Goal: Task Accomplishment & Management: Manage account settings

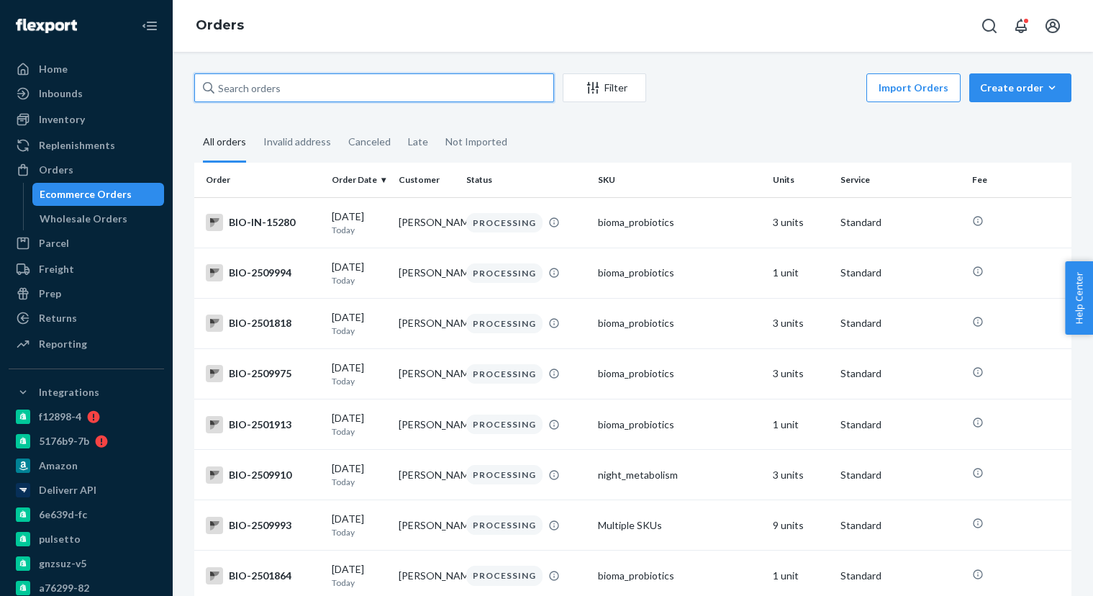
click at [338, 89] on input "text" at bounding box center [374, 87] width 360 height 29
paste input "3989948"
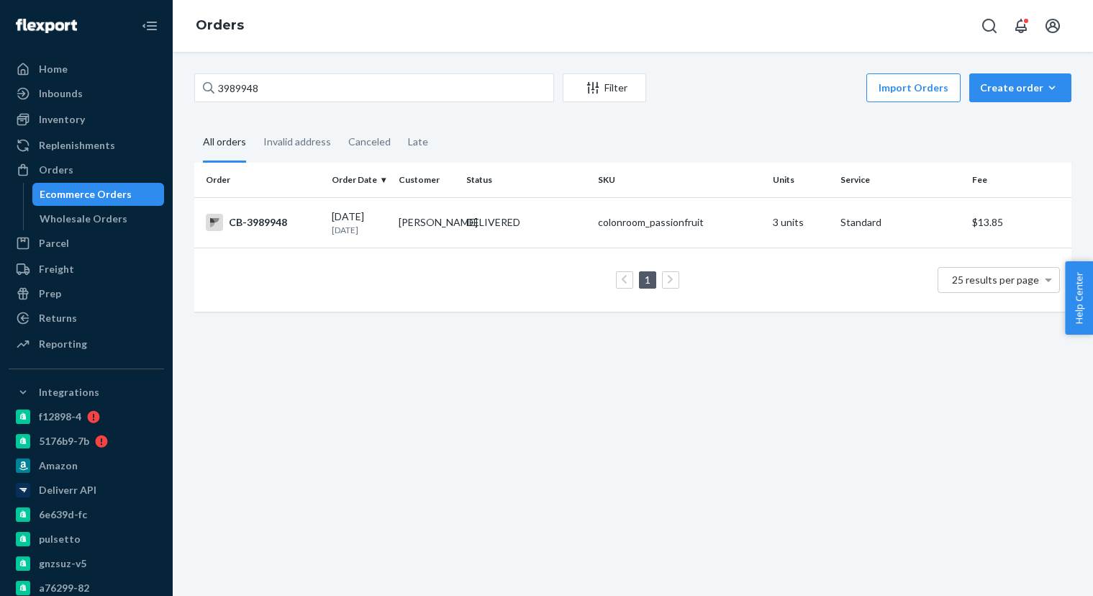
drag, startPoint x: 127, startPoint y: 189, endPoint x: 377, endPoint y: 100, distance: 265.3
click at [128, 189] on div "Ecommerce Orders" at bounding box center [99, 194] width 130 height 20
click at [374, 92] on input "3989948" at bounding box center [374, 87] width 360 height 29
paste input "4050251"
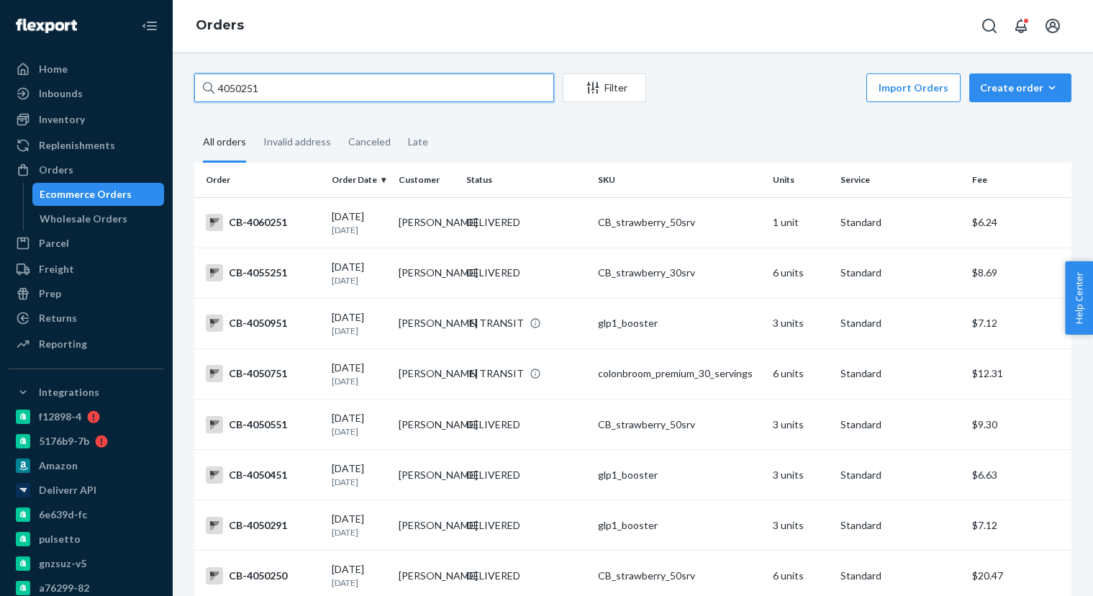
click at [325, 88] on input "4050251" at bounding box center [374, 87] width 360 height 29
paste input "5"
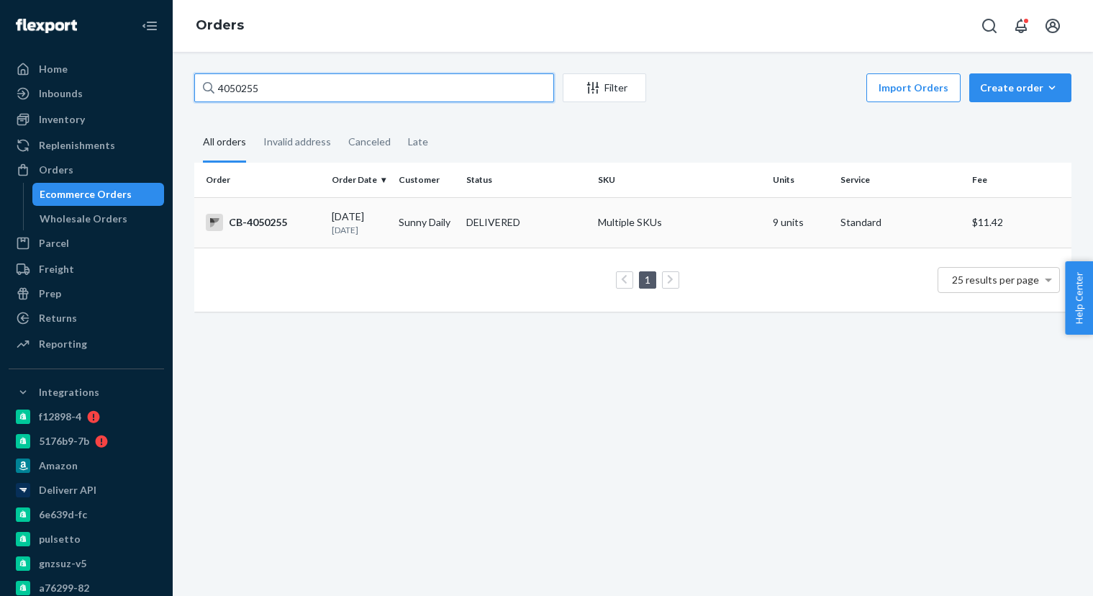
type input "4050255"
click at [395, 221] on td "Sunny Daily" at bounding box center [426, 222] width 67 height 50
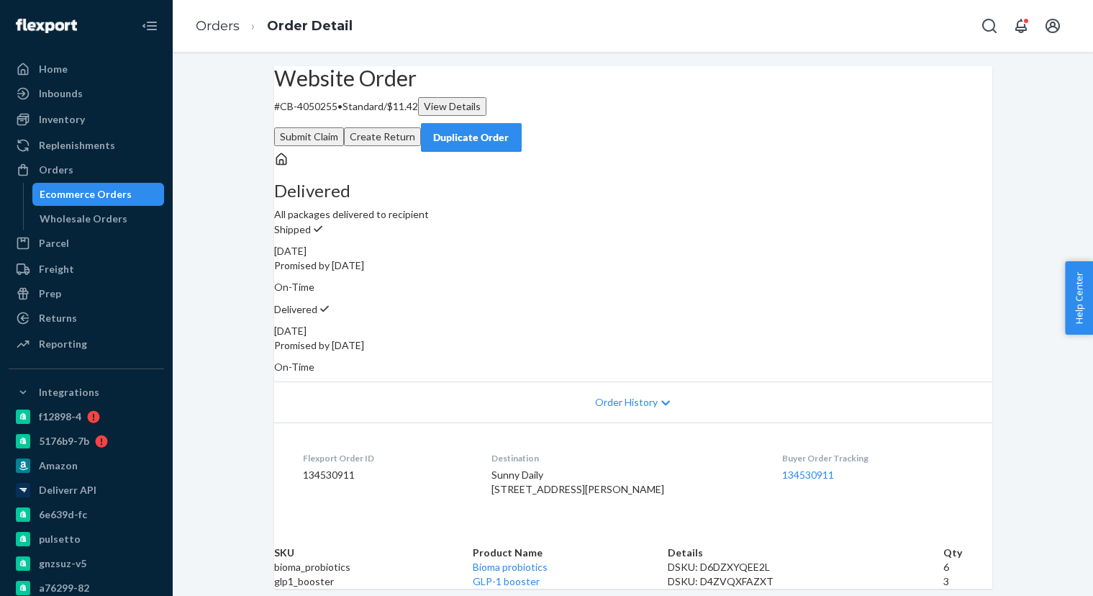
click at [421, 127] on button "Create Return" at bounding box center [382, 136] width 77 height 19
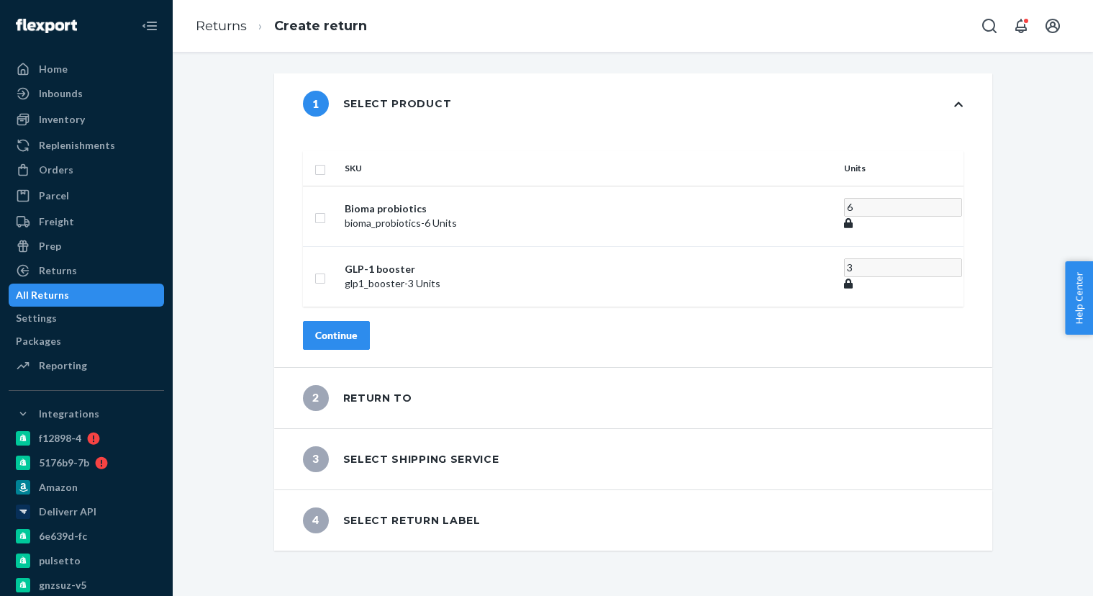
click at [326, 161] on input "checkbox" at bounding box center [321, 168] width 12 height 15
checkbox input "true"
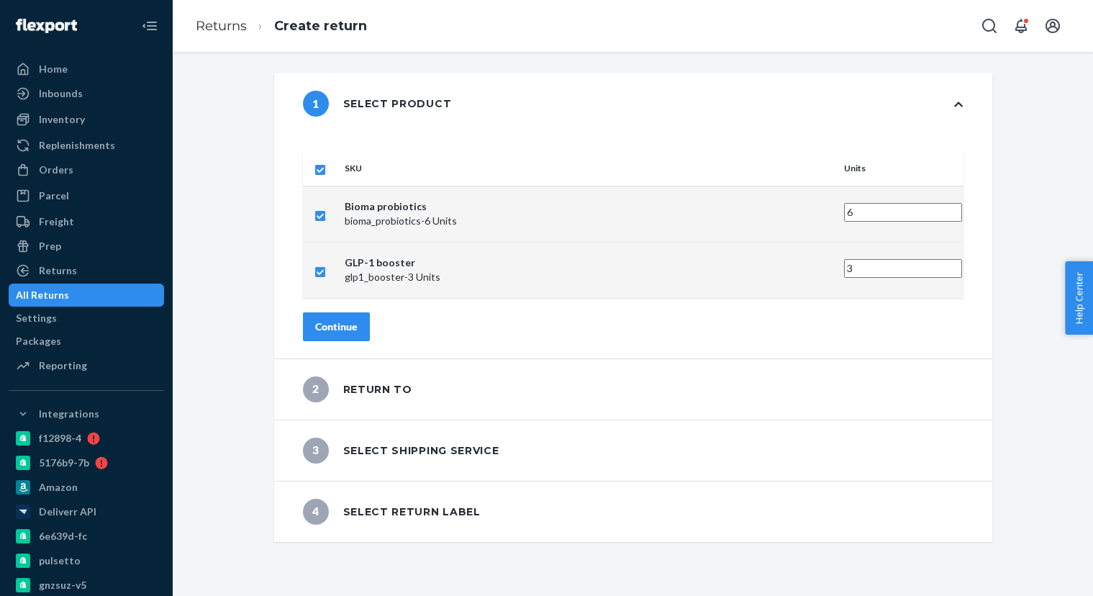
click at [358, 320] on div "Continue" at bounding box center [336, 327] width 42 height 14
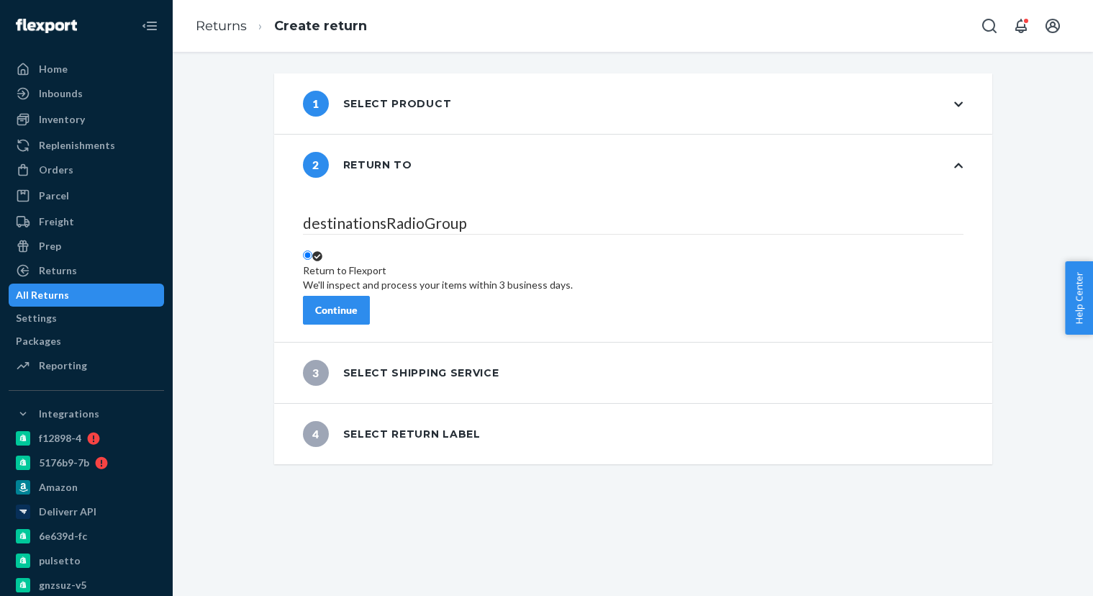
click at [358, 303] on div "Continue" at bounding box center [336, 310] width 42 height 14
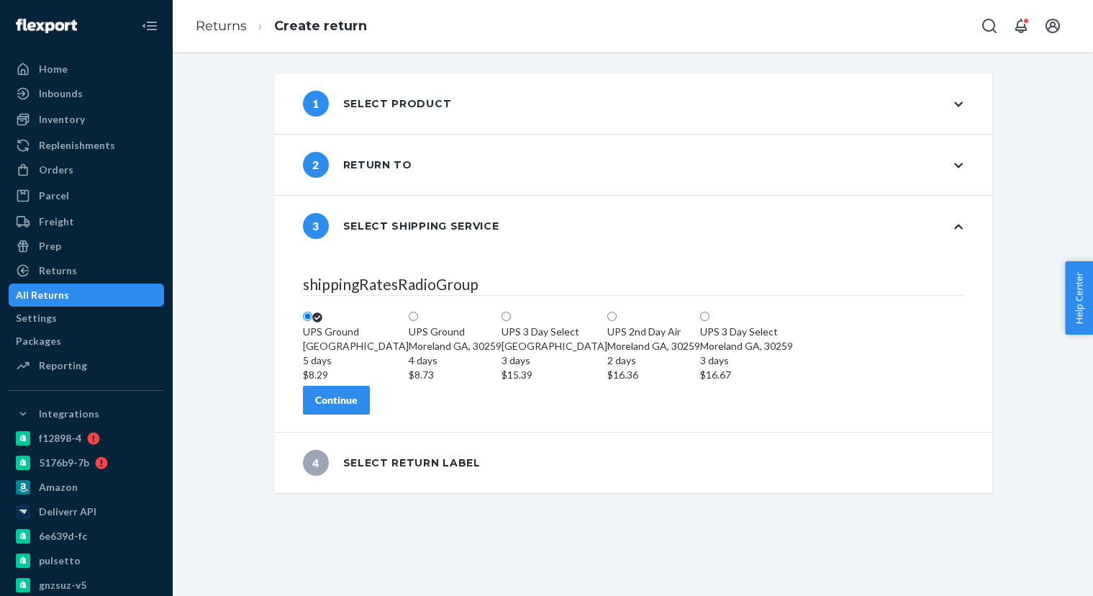
click at [358, 407] on div "Continue" at bounding box center [336, 400] width 42 height 14
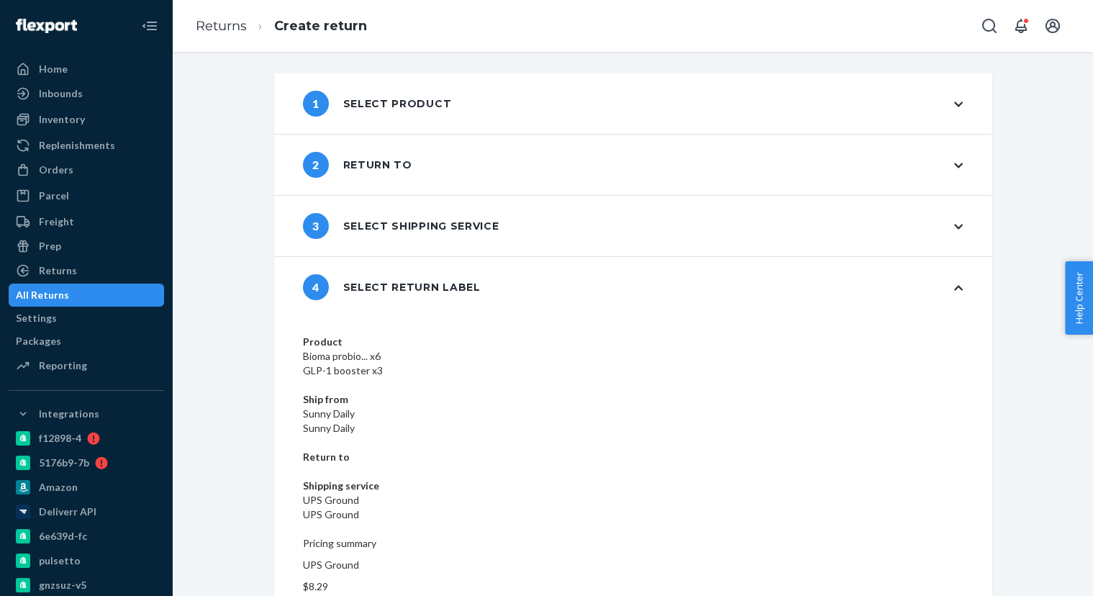
scroll to position [6, 0]
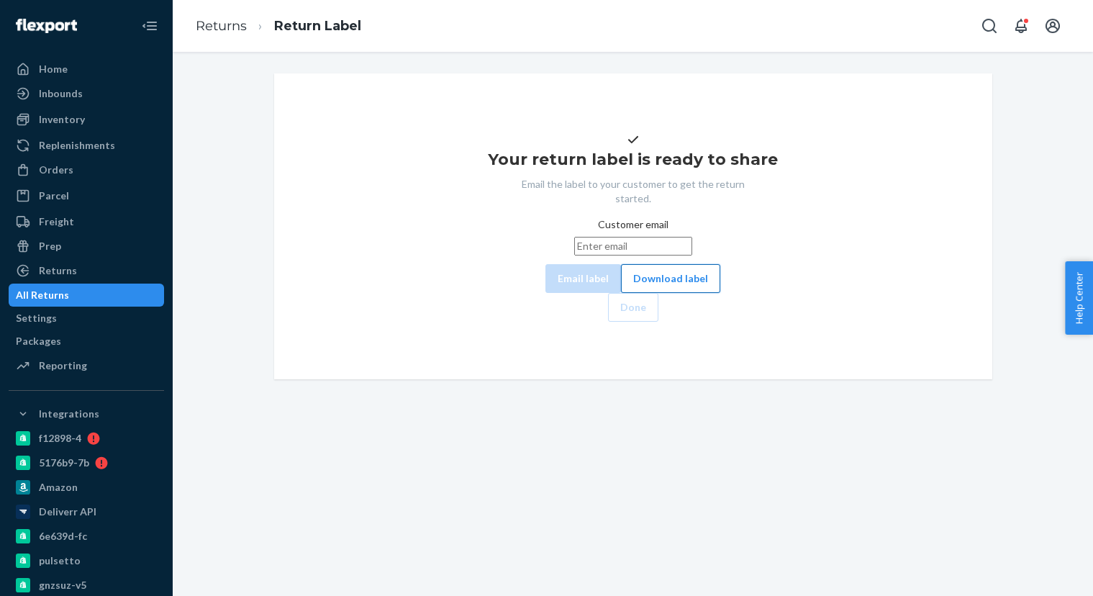
click at [638, 293] on button "Download label" at bounding box center [670, 278] width 99 height 29
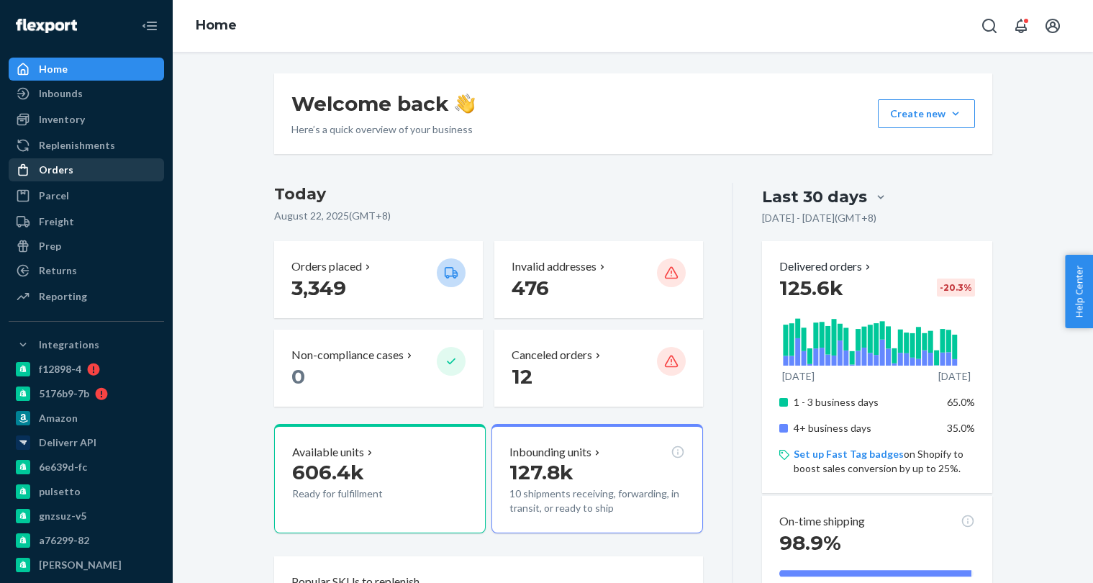
click at [66, 175] on div "Orders" at bounding box center [56, 170] width 35 height 14
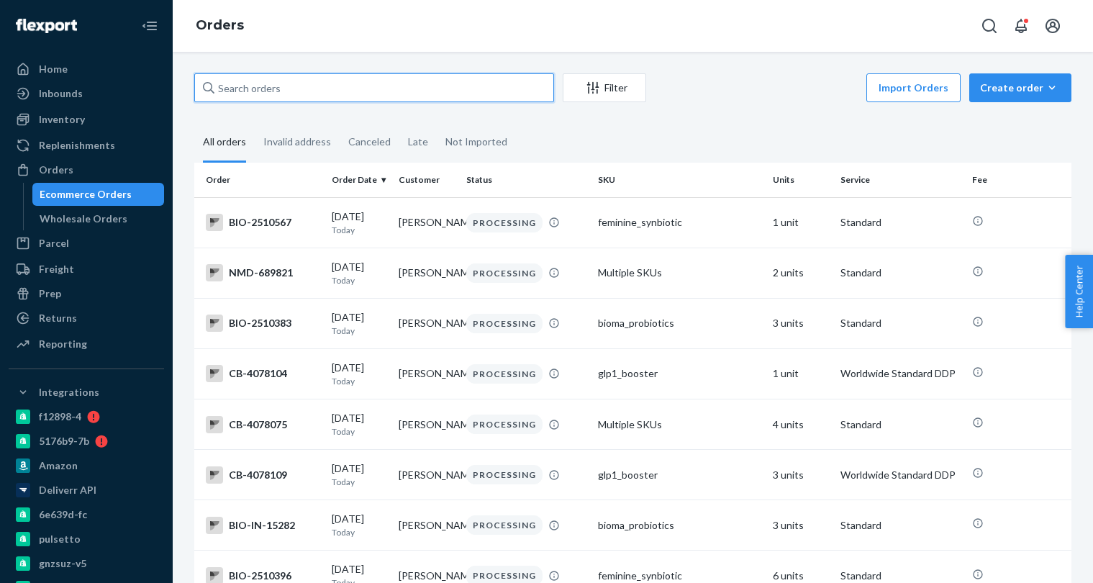
paste input "336-529-4740"
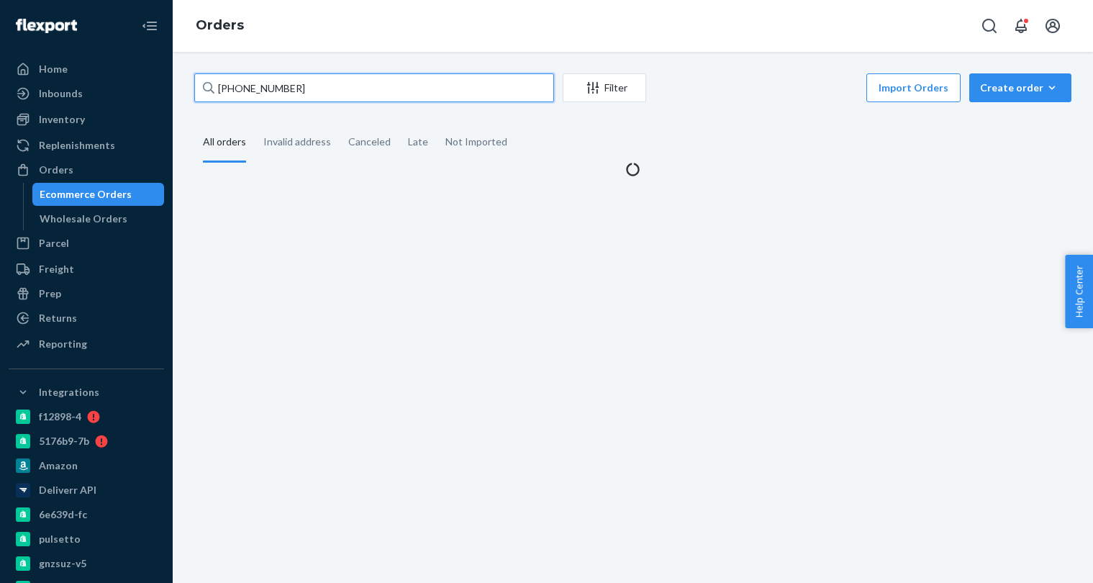
click at [240, 87] on input "336-529-4740" at bounding box center [374, 87] width 360 height 29
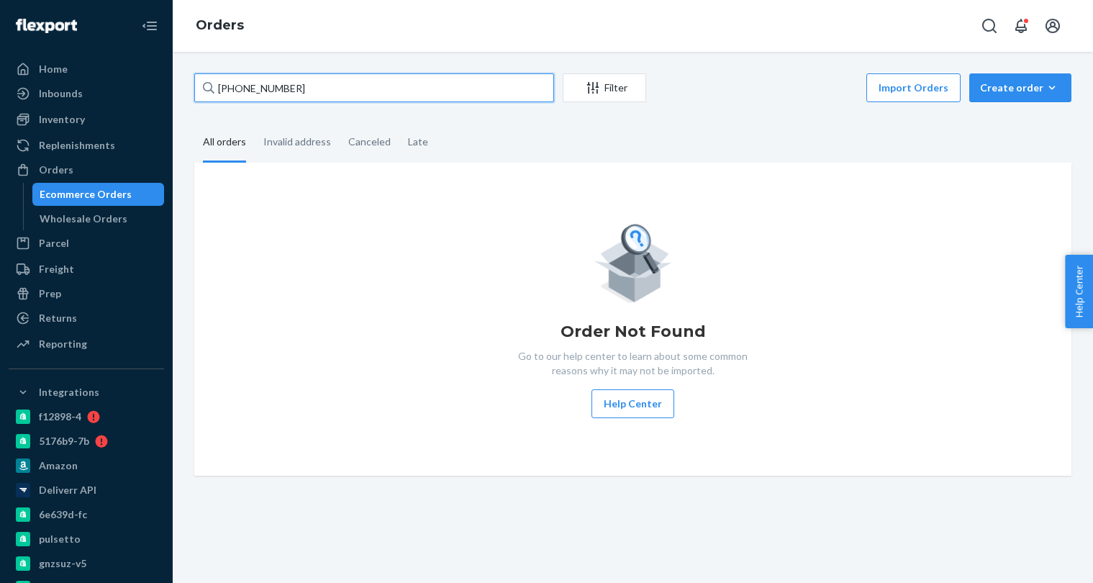
click at [343, 96] on input "+13365294740" at bounding box center [374, 87] width 360 height 29
paste input "Wendy queen"
type input "Wendy queen"
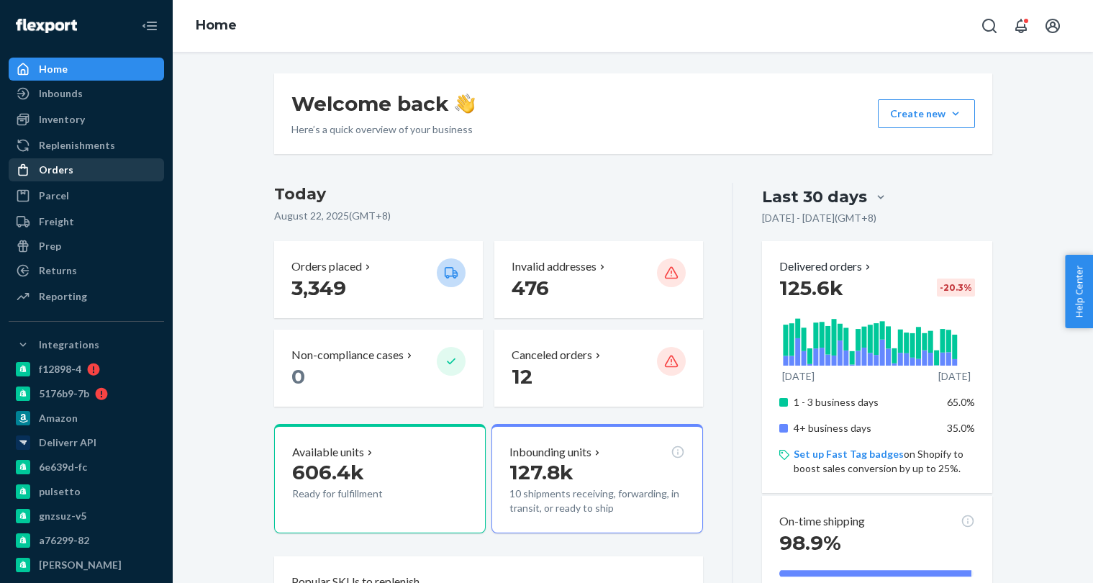
drag, startPoint x: 71, startPoint y: 171, endPoint x: 78, endPoint y: 168, distance: 7.5
click at [71, 171] on div "Orders" at bounding box center [86, 170] width 153 height 20
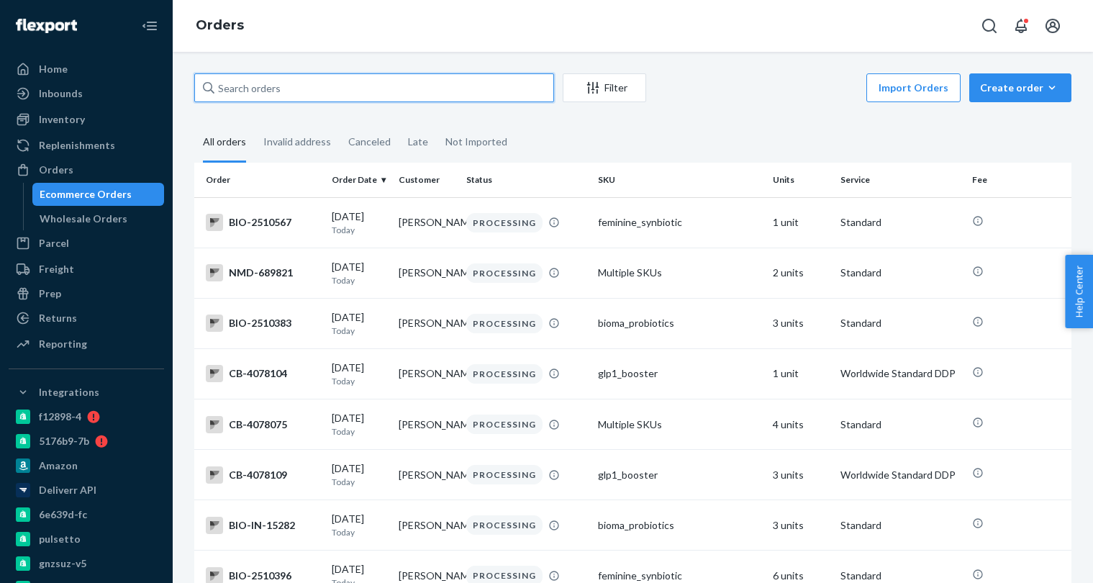
paste input "Wendy queen"
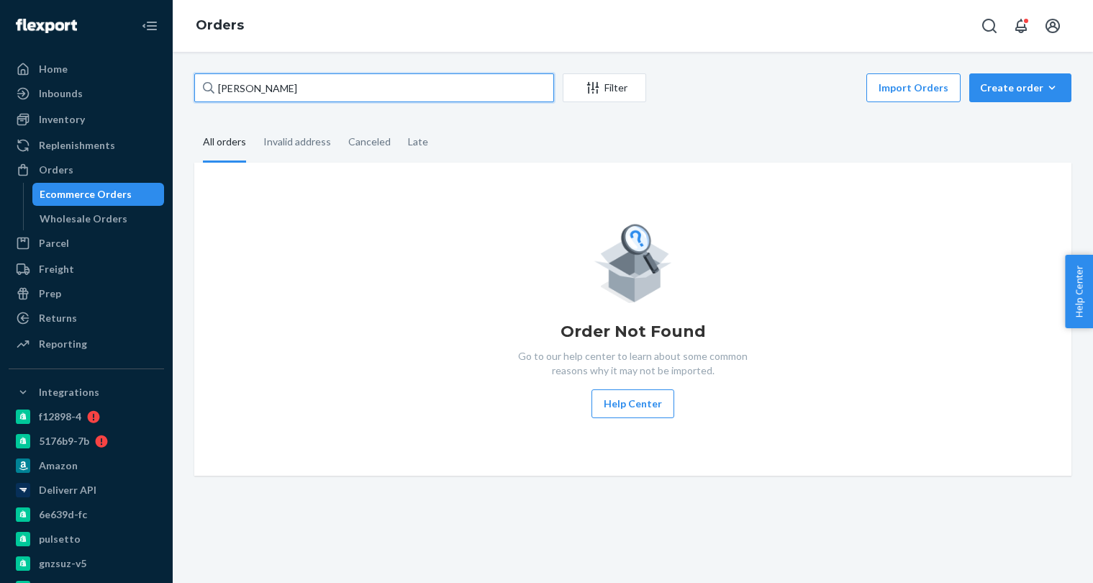
type input "Wendy queen"
click at [110, 212] on div "Wholesale Orders" at bounding box center [84, 219] width 88 height 14
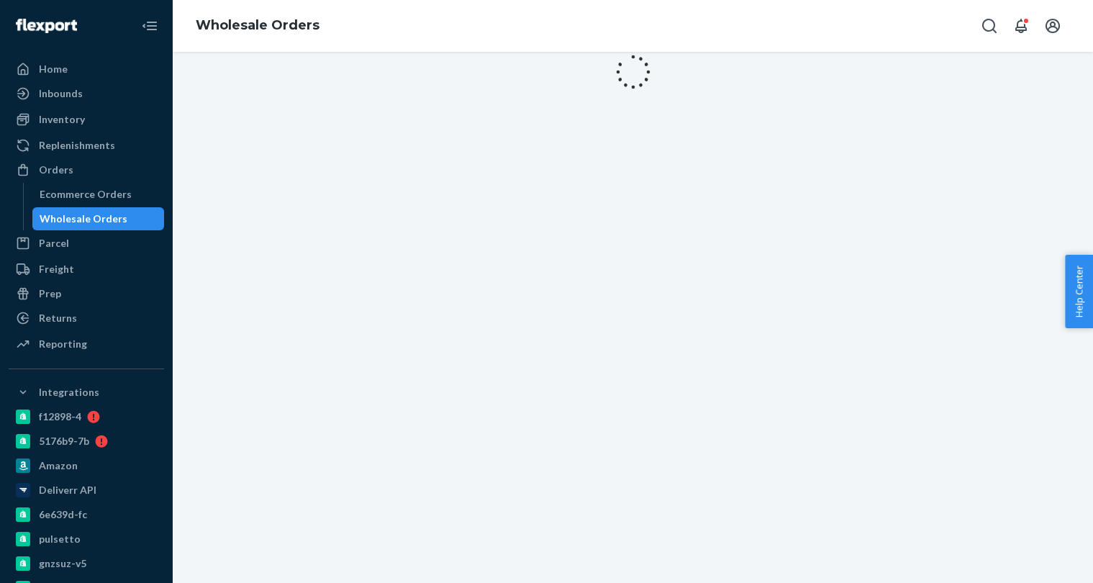
drag, startPoint x: 113, startPoint y: 202, endPoint x: 165, endPoint y: 186, distance: 54.0
click at [113, 201] on div "Ecommerce Orders" at bounding box center [99, 194] width 130 height 20
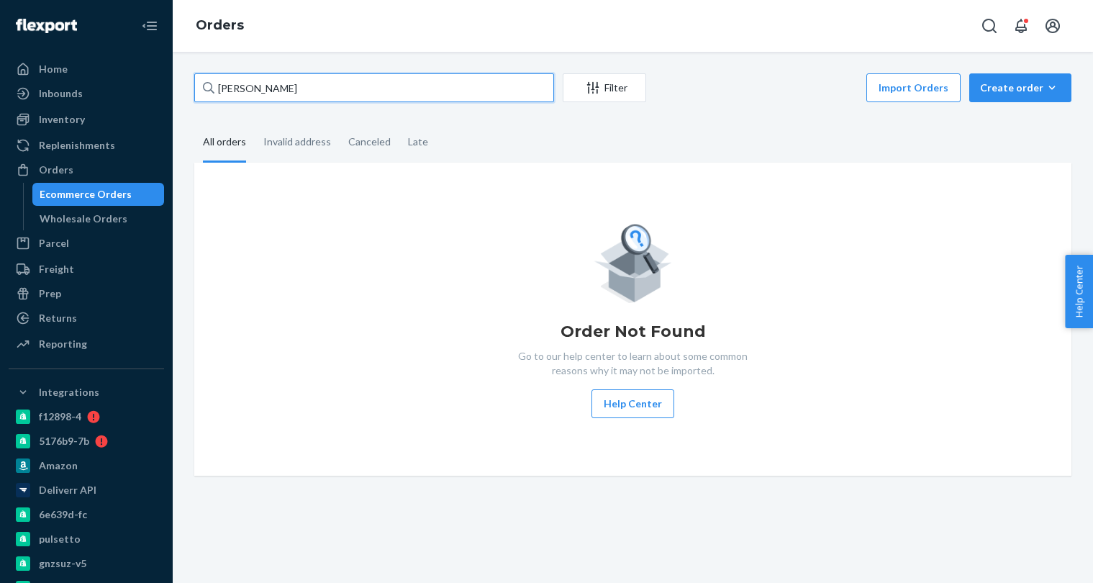
click at [253, 101] on input "Wendy queen" at bounding box center [374, 87] width 360 height 29
click at [253, 100] on input "Wendy queen" at bounding box center [374, 87] width 360 height 29
click at [253, 97] on input "Wendy queen" at bounding box center [374, 87] width 360 height 29
paste input "+13365294740"
type input "+13365294740"
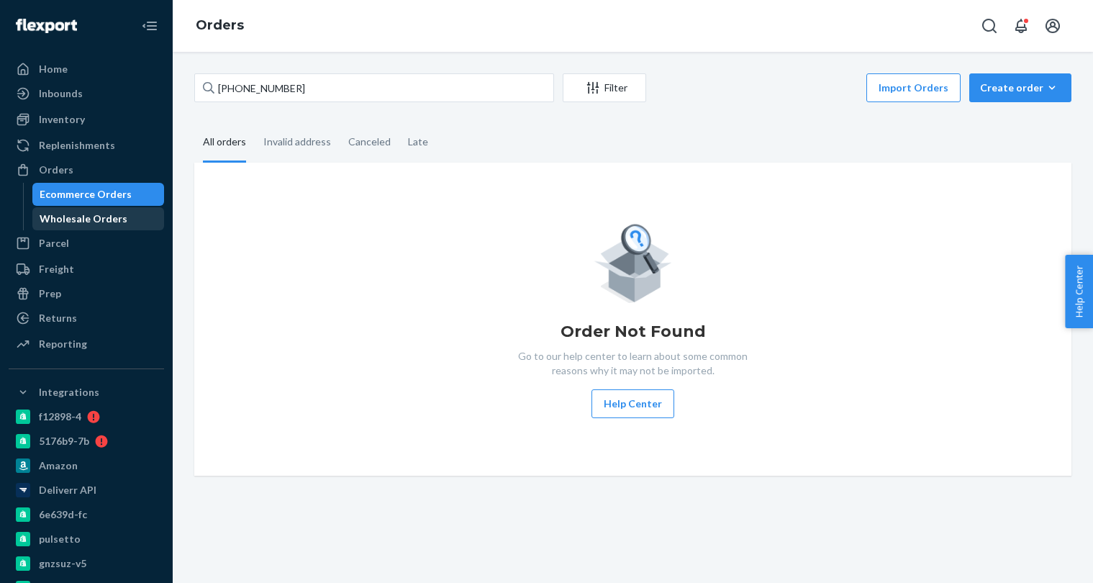
drag, startPoint x: 125, startPoint y: 223, endPoint x: 125, endPoint y: 215, distance: 8.6
click at [125, 223] on div "Wholesale Orders" at bounding box center [99, 219] width 130 height 20
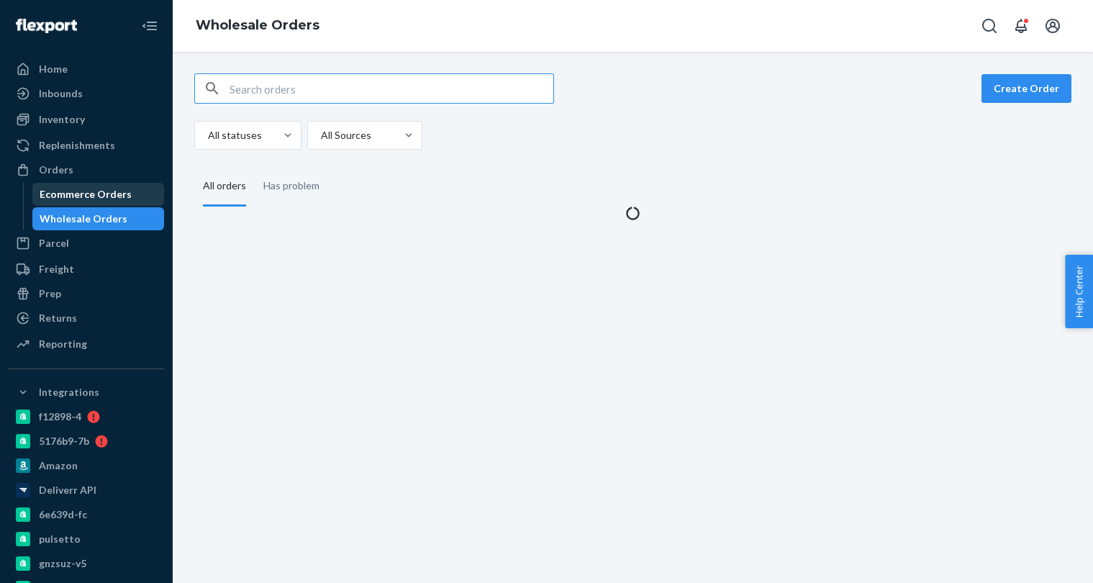
click at [122, 201] on div "Ecommerce Orders" at bounding box center [86, 194] width 92 height 14
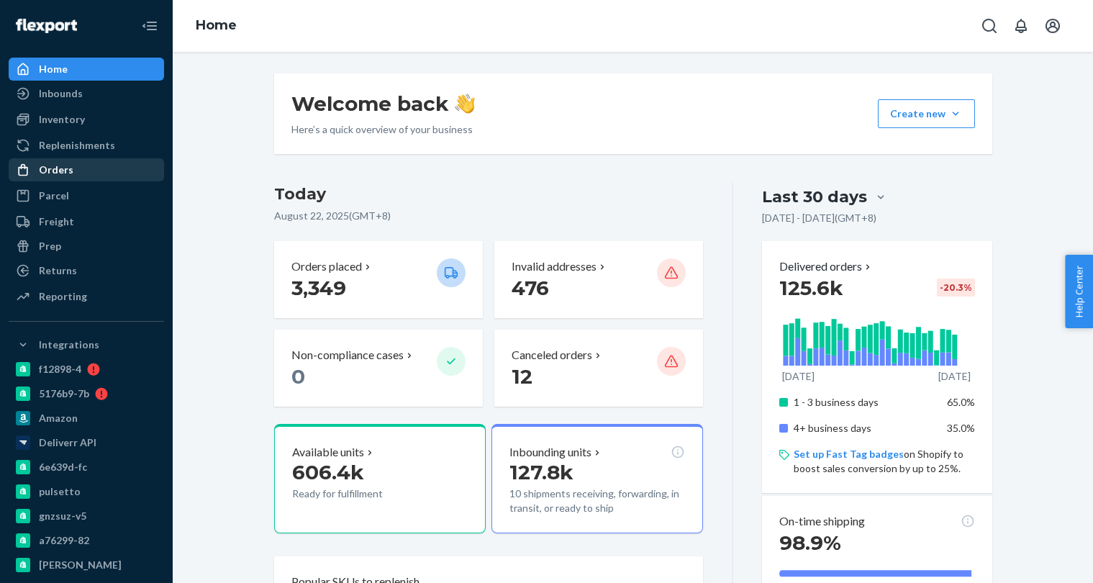
click at [95, 176] on div "Orders" at bounding box center [86, 170] width 153 height 20
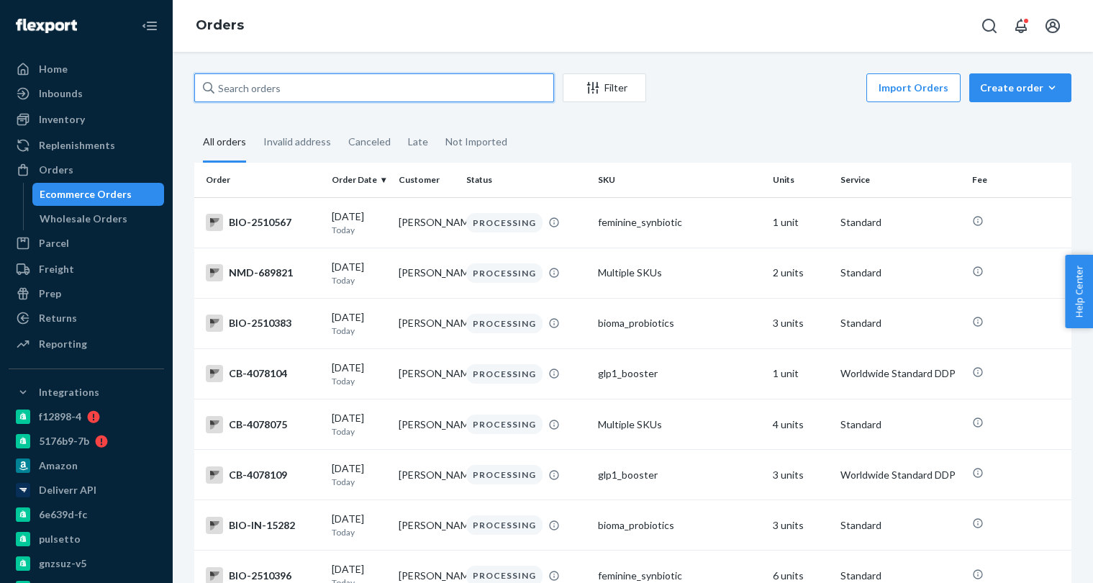
paste input "+13365294740"
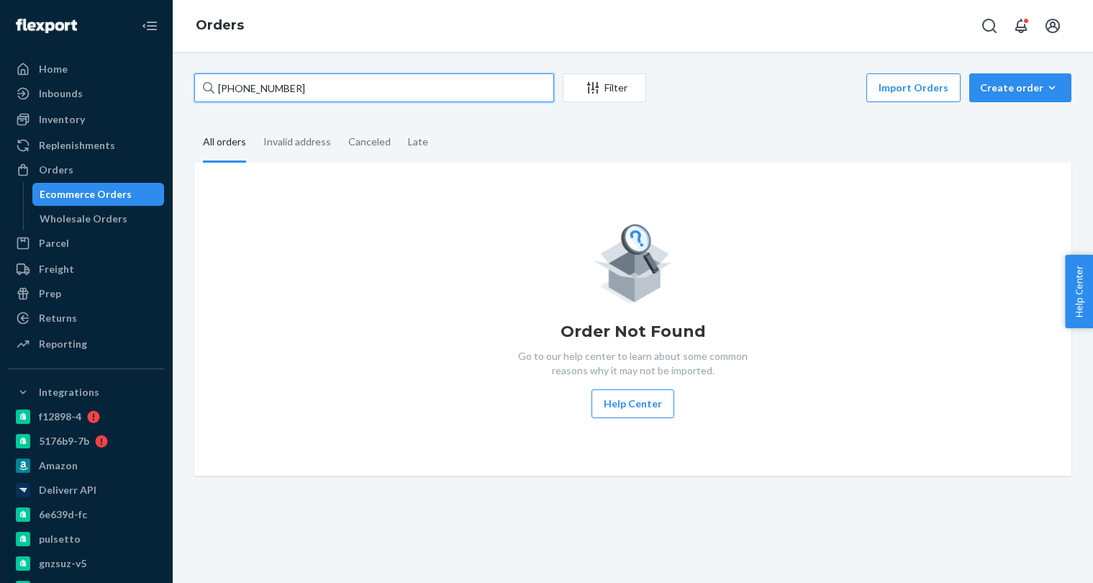
click at [332, 99] on input "+13365294740" at bounding box center [374, 87] width 360 height 29
click at [333, 91] on input "+13365294740" at bounding box center [374, 87] width 360 height 29
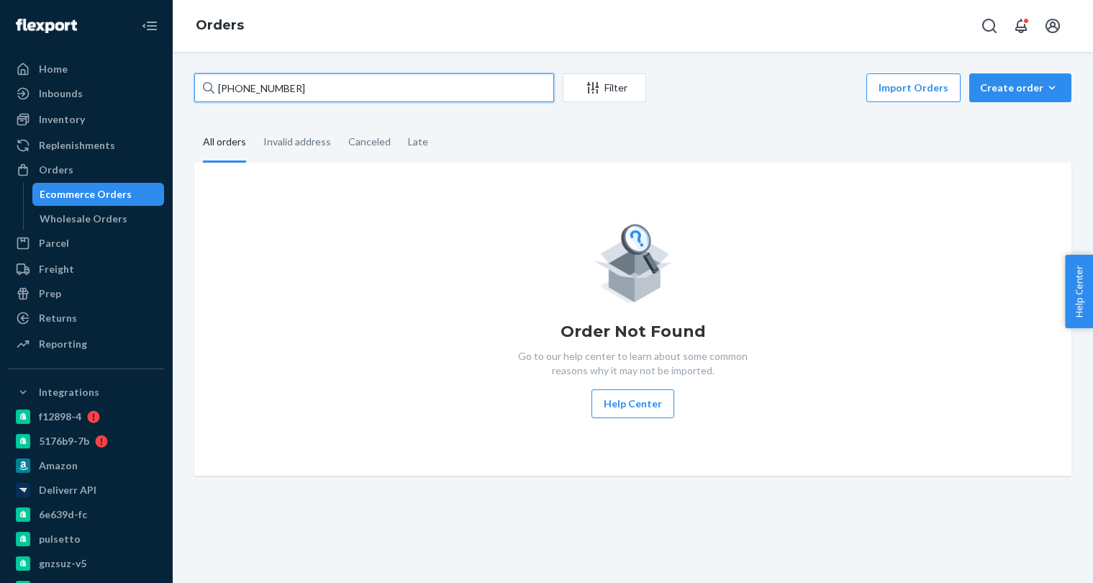
paste input "WENDY QUEEN"
click at [325, 90] on input "WENDY QUEEN" at bounding box center [374, 87] width 360 height 29
drag, startPoint x: 345, startPoint y: 89, endPoint x: 251, endPoint y: 86, distance: 94.3
click at [162, 82] on div "Home Inbounds Shipping Plans Problems Inventory Products Branded Packaging Repl…" at bounding box center [546, 291] width 1093 height 583
paste input "wendyq103@gmail.com"
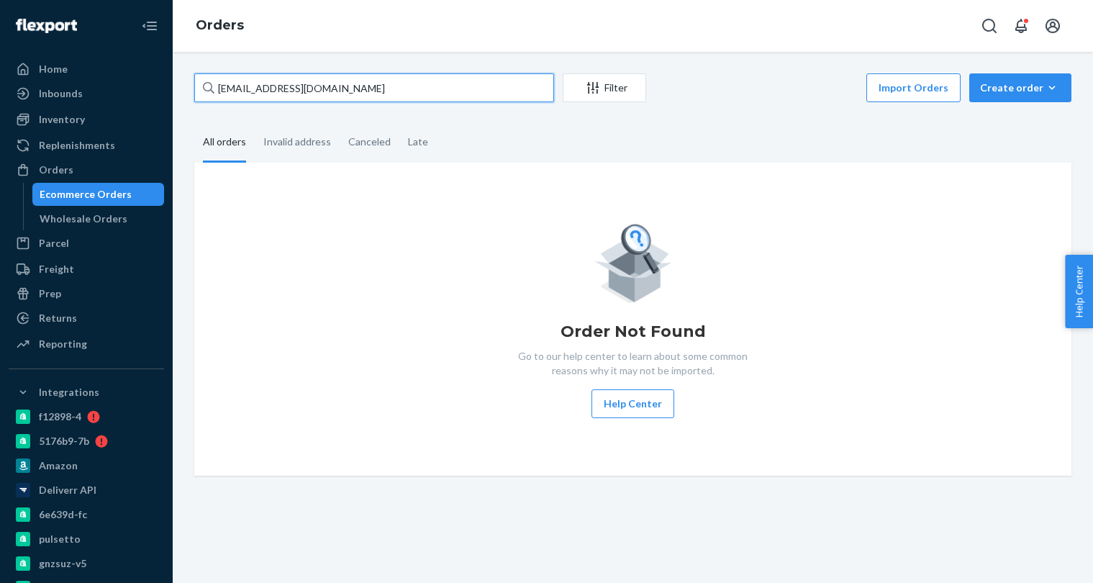
click at [323, 85] on input "wendyq103@gmail.com" at bounding box center [374, 87] width 360 height 29
paste input "4011135"
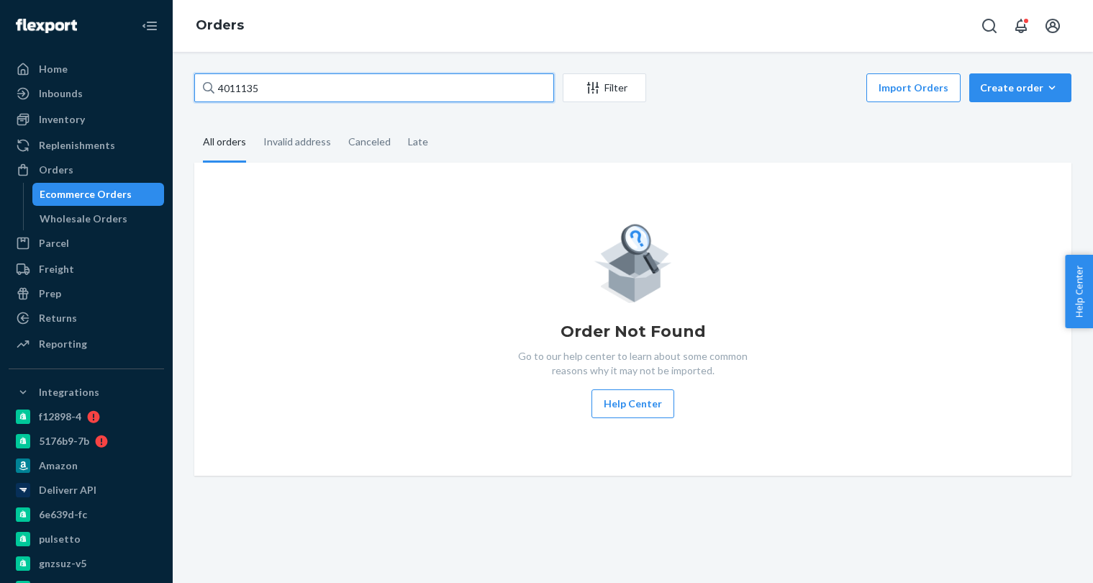
type input "4011135"
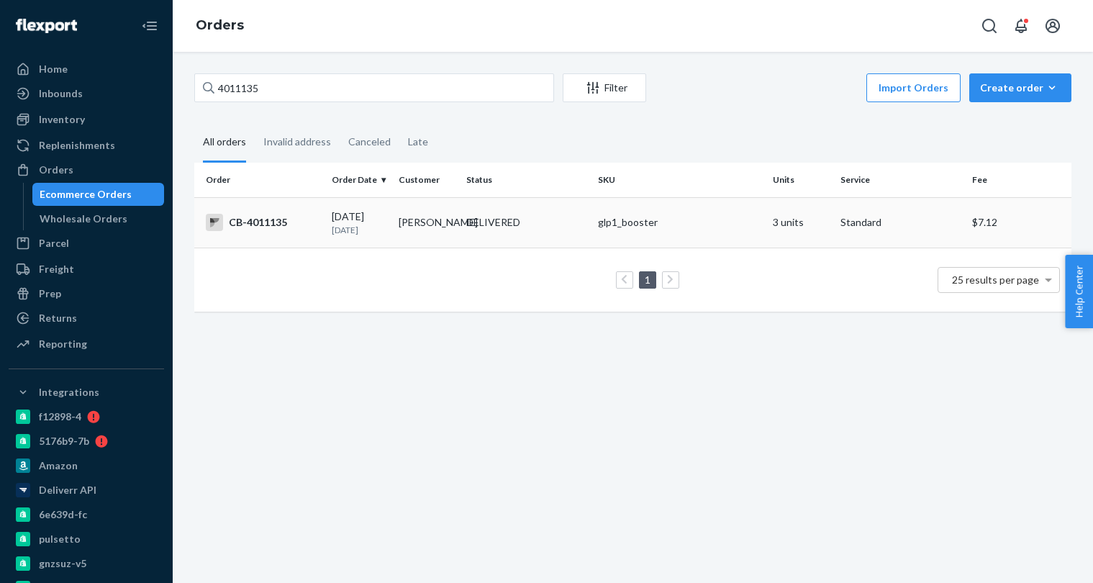
click at [546, 233] on td "DELIVERED" at bounding box center [527, 222] width 132 height 50
